Goal: Information Seeking & Learning: Learn about a topic

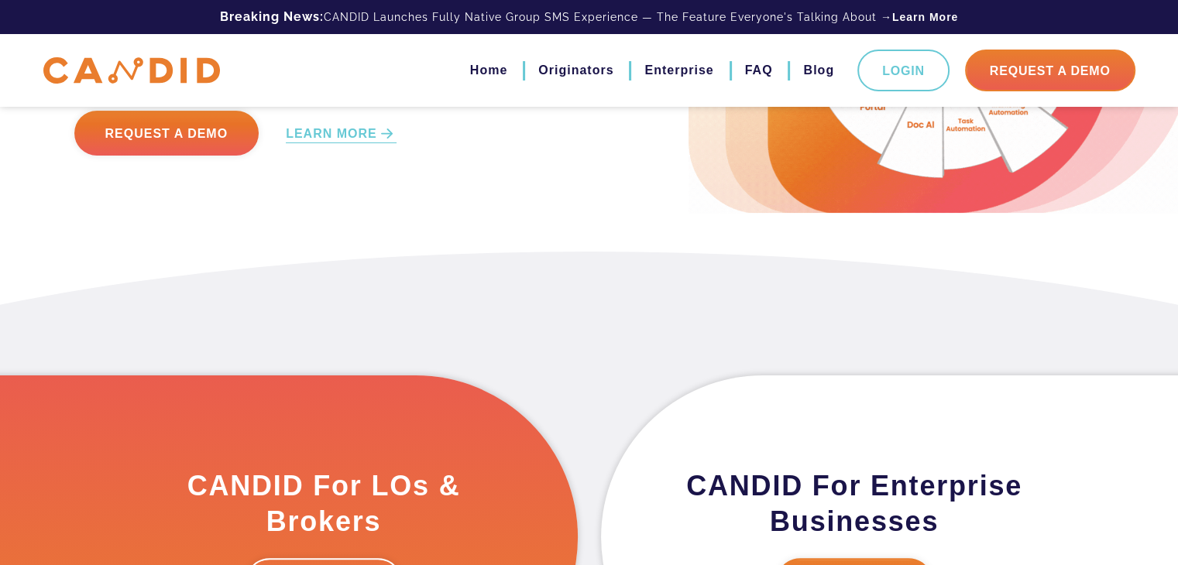
scroll to position [154, 0]
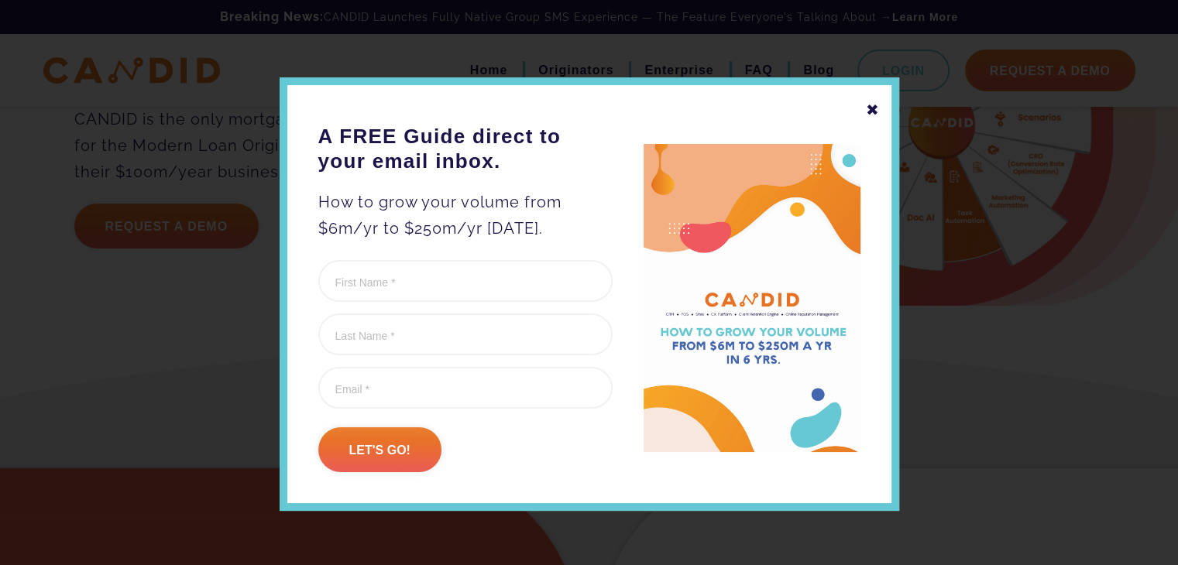
click at [866, 101] on div "✖" at bounding box center [873, 110] width 14 height 26
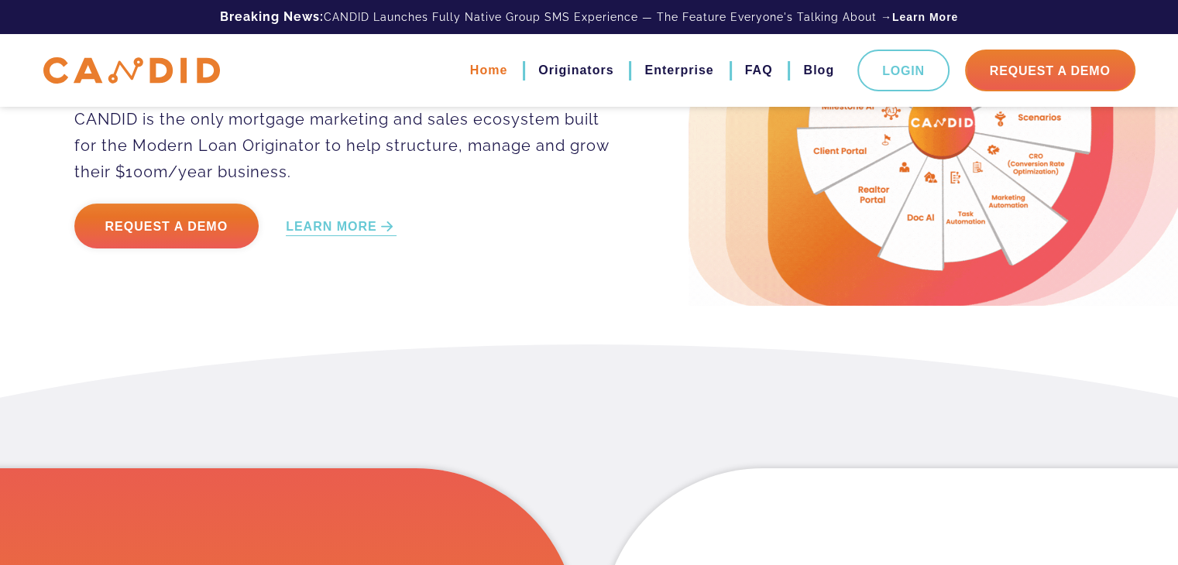
click at [502, 72] on link "Home" at bounding box center [488, 70] width 37 height 26
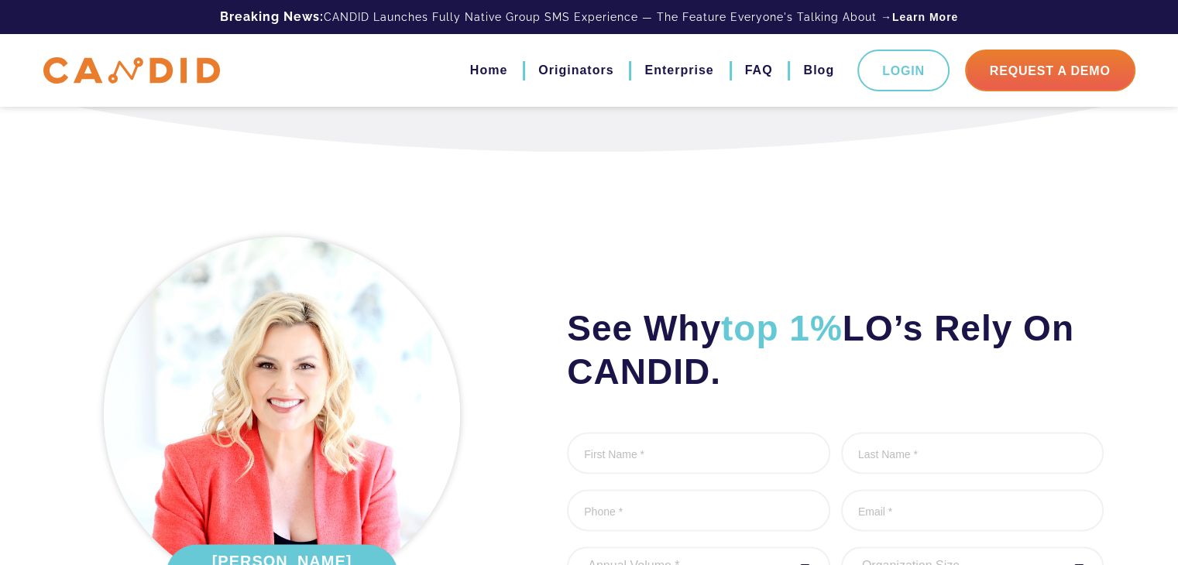
scroll to position [2211, 0]
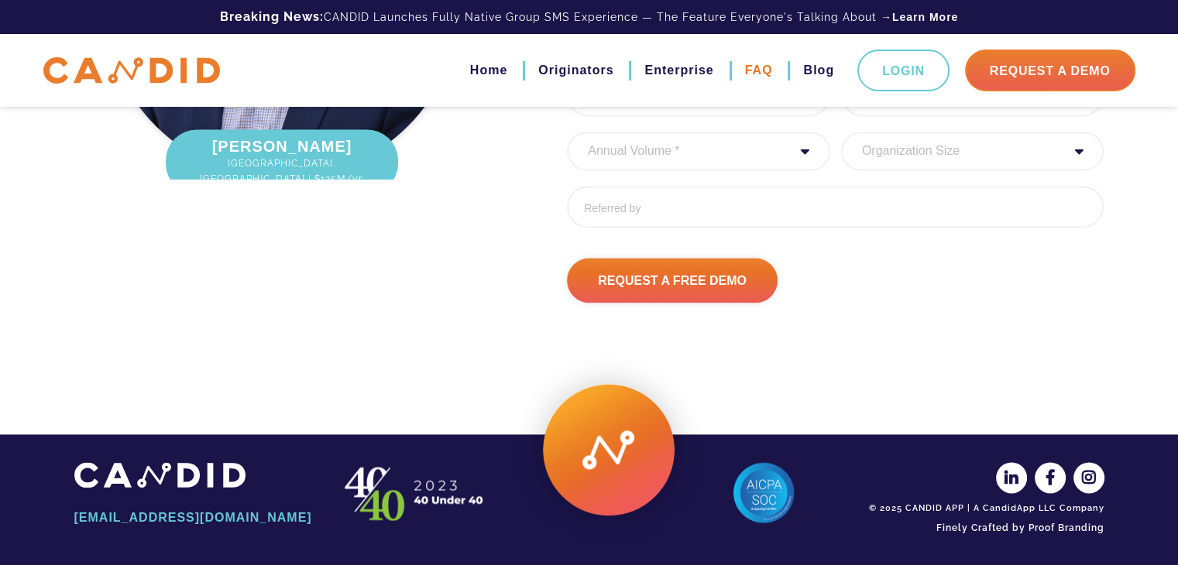
click at [763, 75] on link "FAQ" at bounding box center [759, 70] width 28 height 26
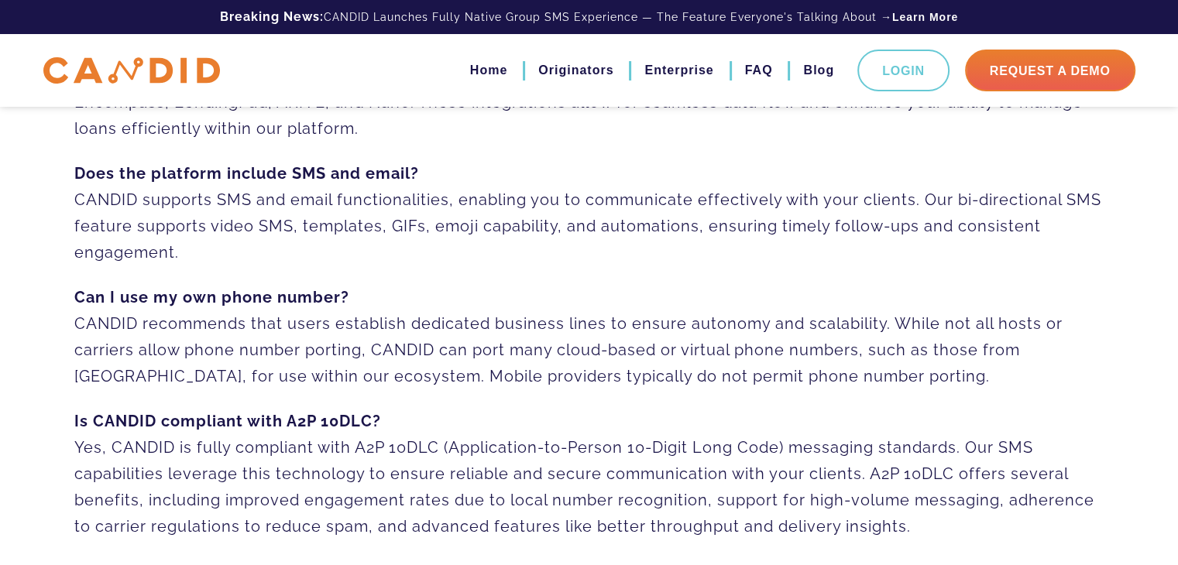
scroll to position [406, 0]
